Goal: Contribute content: Contribute content

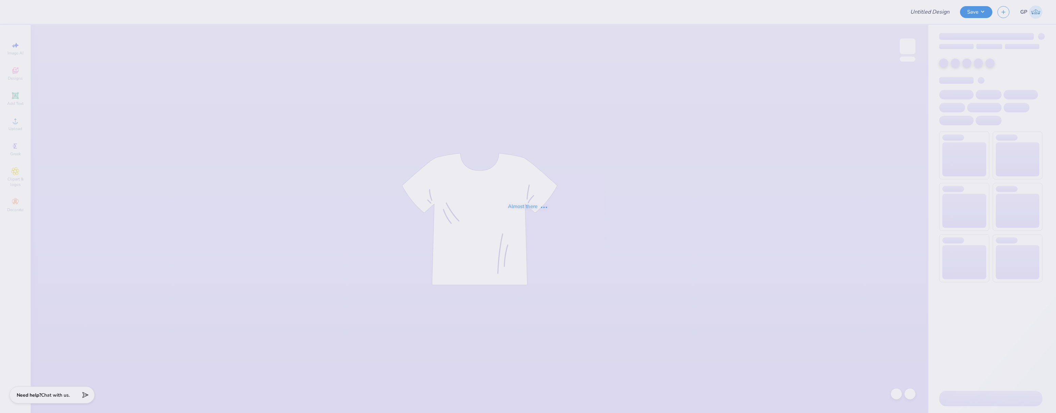
type input "[PERSON_NAME] : [GEOGRAPHIC_DATA][US_STATE] at [GEOGRAPHIC_DATA]"
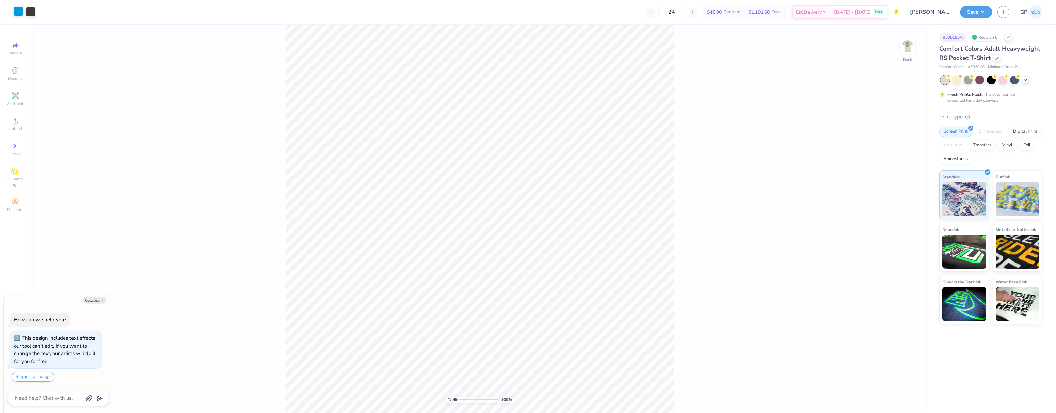
click at [20, 10] on div at bounding box center [19, 11] width 10 height 10
type textarea "x"
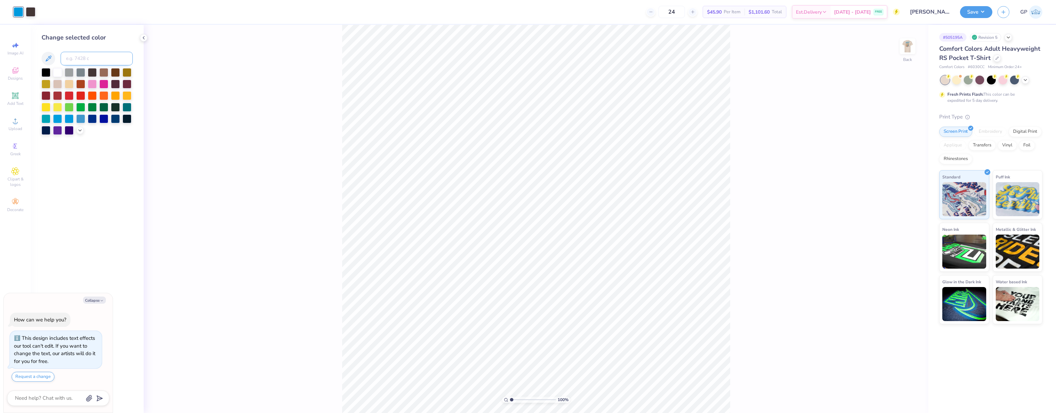
click at [84, 61] on input at bounding box center [97, 59] width 72 height 14
type input "2975"
type textarea "x"
click at [905, 47] on img at bounding box center [907, 46] width 27 height 27
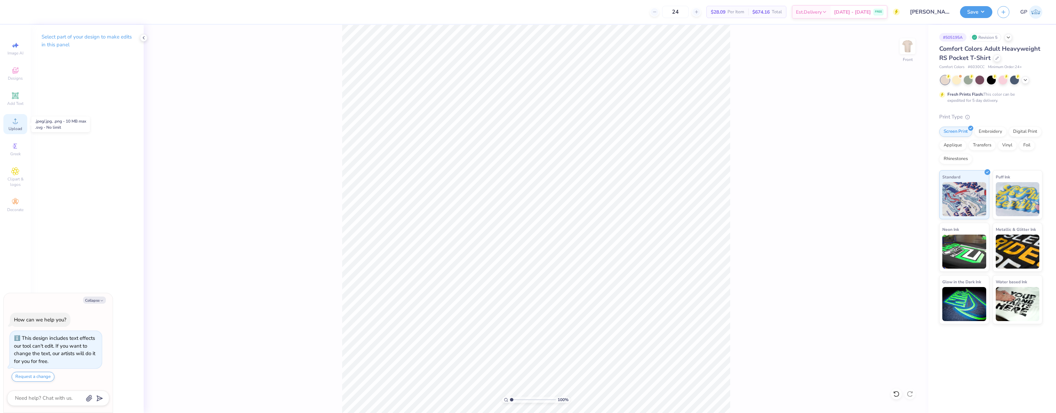
click at [16, 124] on circle at bounding box center [15, 123] width 4 height 4
click at [11, 125] on div "Upload" at bounding box center [15, 124] width 24 height 20
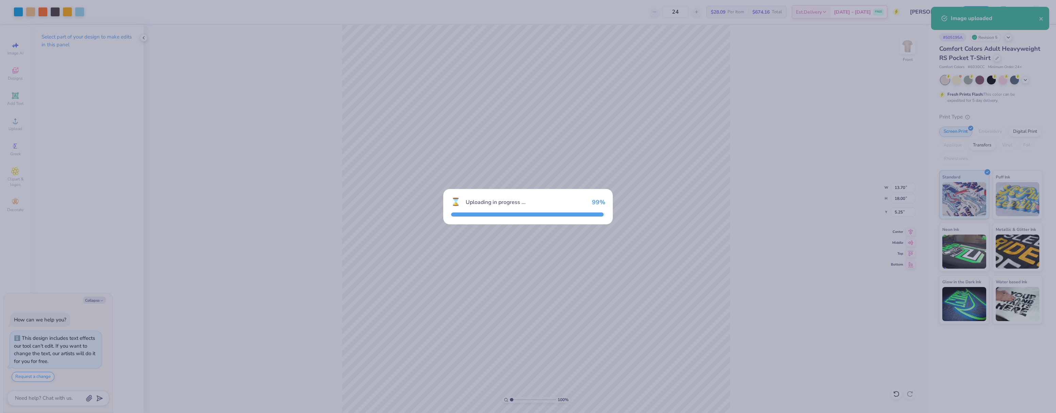
type textarea "x"
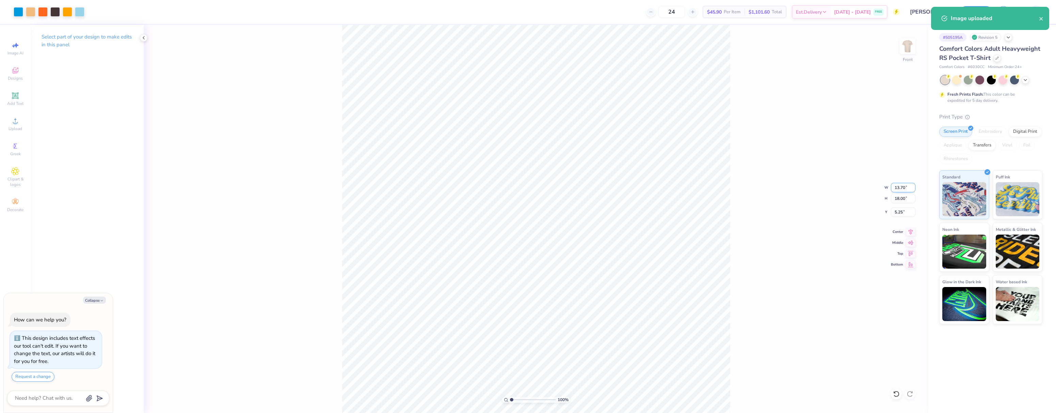
click at [899, 190] on input "13.70" at bounding box center [903, 188] width 25 height 10
type input "10"
type textarea "x"
type input "10.00"
type input "13.14"
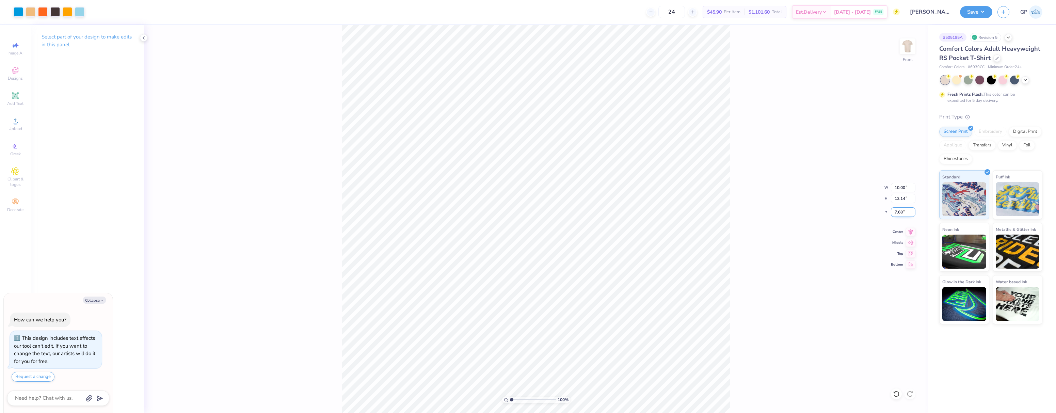
click at [903, 210] on input "7.68" at bounding box center [903, 212] width 25 height 10
type input "3"
type textarea "x"
type input "3.00"
click at [80, 13] on div at bounding box center [80, 11] width 10 height 10
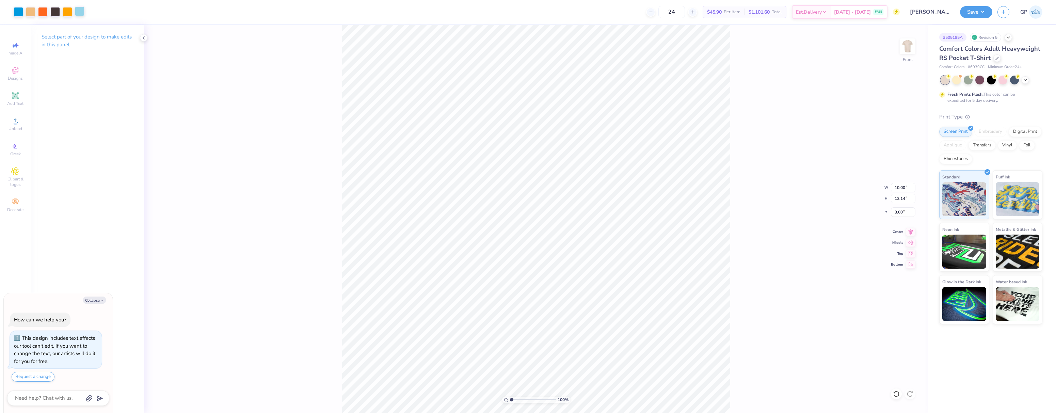
type textarea "x"
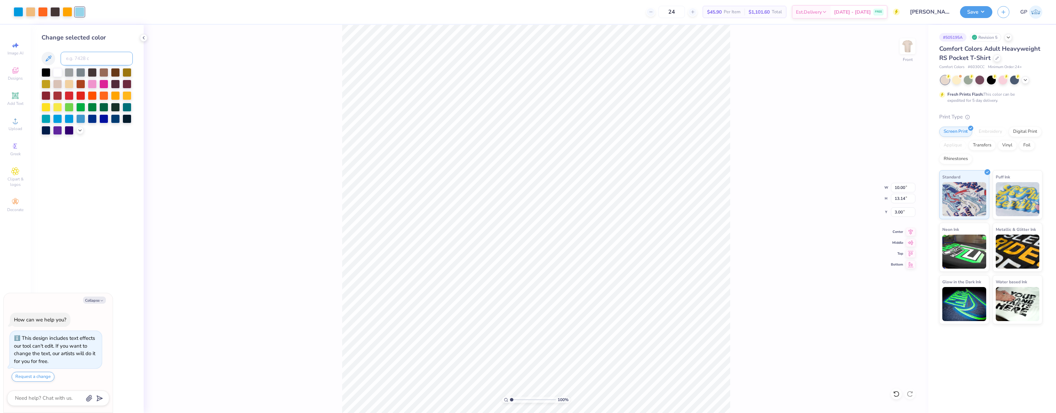
click at [77, 58] on input at bounding box center [97, 59] width 72 height 14
type input "2925"
click at [251, 154] on div "100 % Front W 10.00 10.00 " H 13.14 13.14 " Y 3.00 3.00 " Center Middle Top Bot…" at bounding box center [536, 219] width 785 height 388
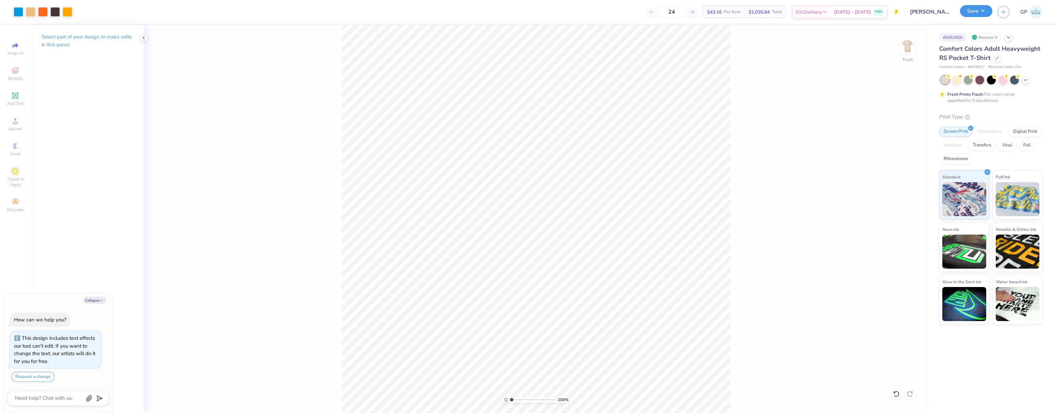
click at [965, 11] on button "Save" at bounding box center [976, 11] width 32 height 12
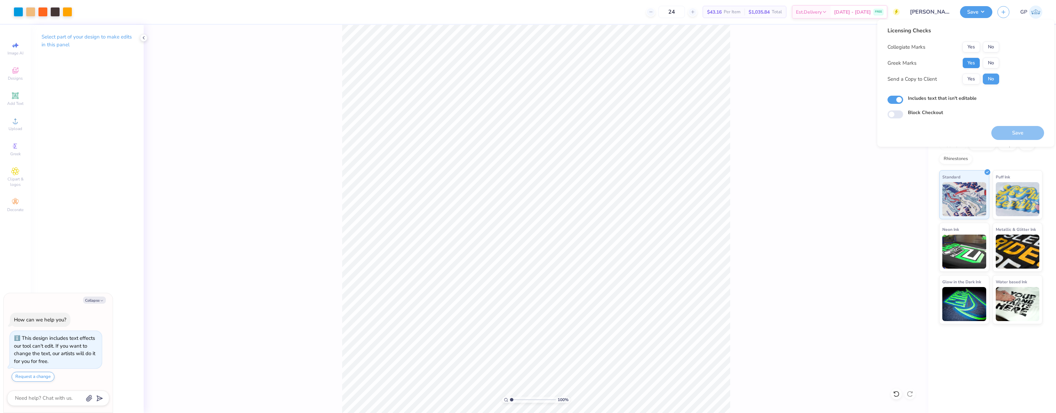
click at [965, 61] on button "Yes" at bounding box center [971, 63] width 18 height 11
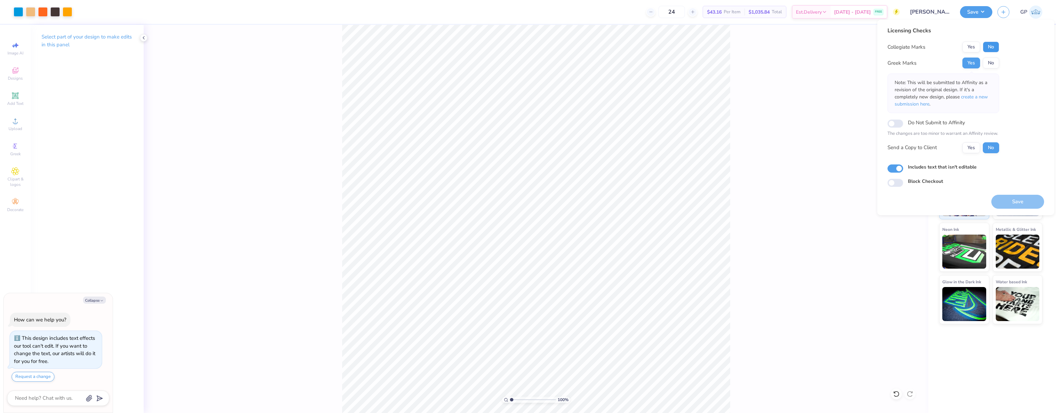
click at [990, 50] on button "No" at bounding box center [991, 47] width 16 height 11
click at [1006, 200] on button "Save" at bounding box center [1017, 202] width 53 height 14
type textarea "x"
